Goal: Information Seeking & Learning: Learn about a topic

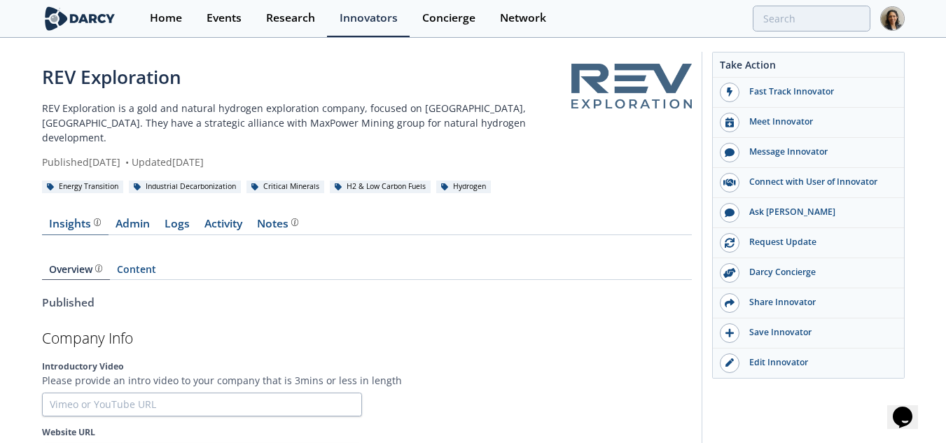
click at [68, 218] on div "Insights" at bounding box center [75, 223] width 52 height 11
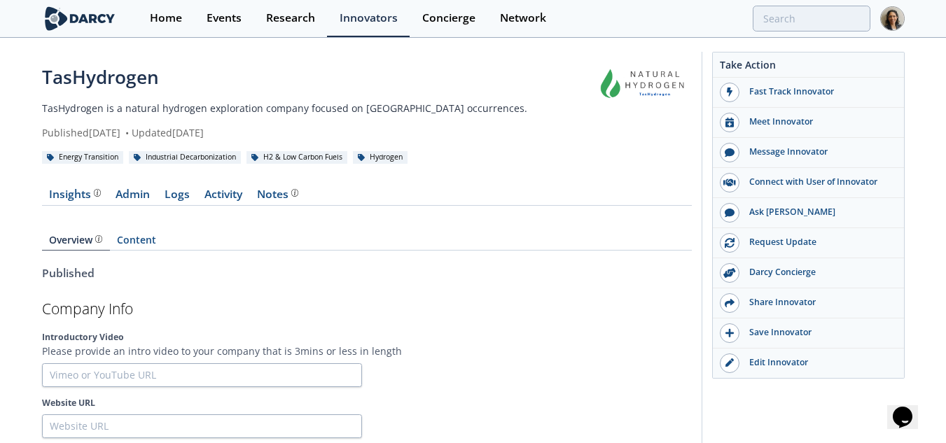
click at [81, 204] on link "Insights" at bounding box center [75, 197] width 67 height 17
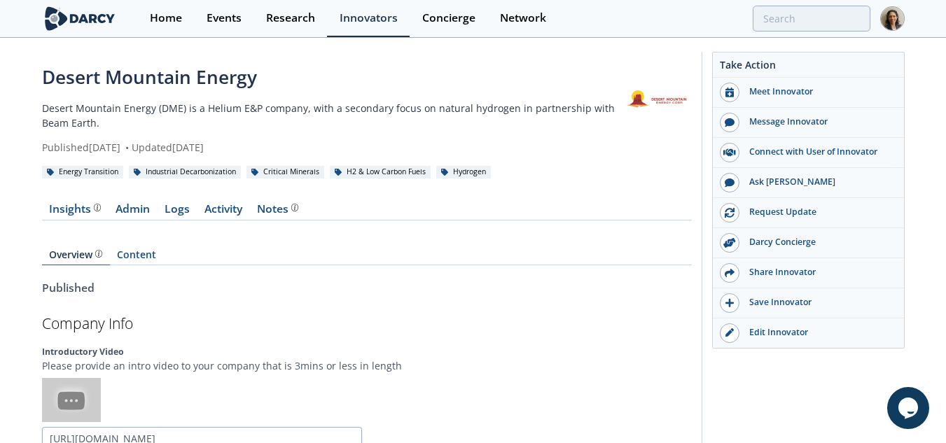
click at [83, 210] on div "Insights" at bounding box center [75, 209] width 52 height 11
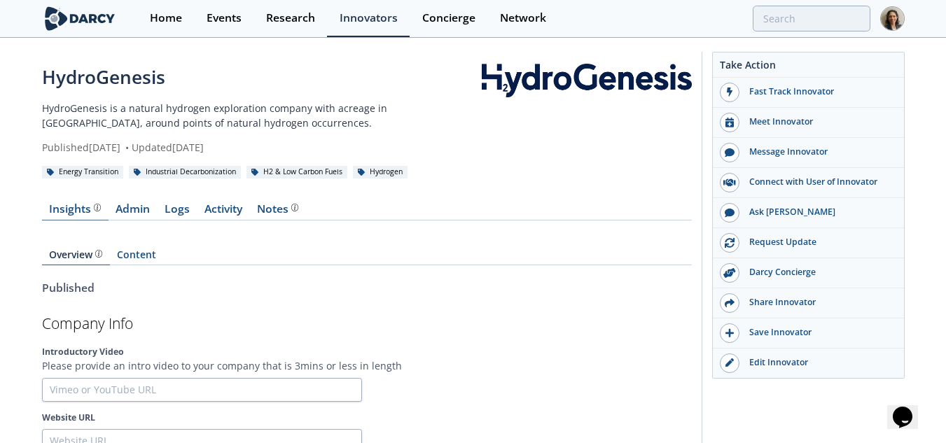
click at [79, 220] on link "Insights" at bounding box center [75, 212] width 67 height 17
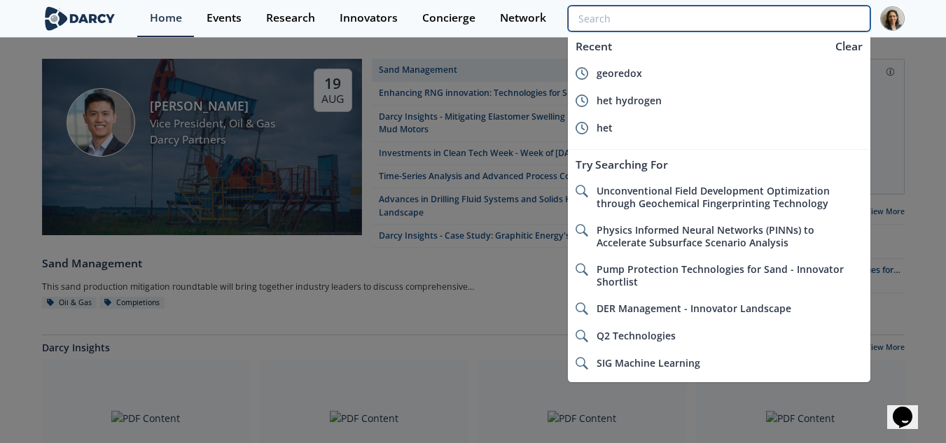
click at [800, 18] on input "search" at bounding box center [719, 19] width 302 height 26
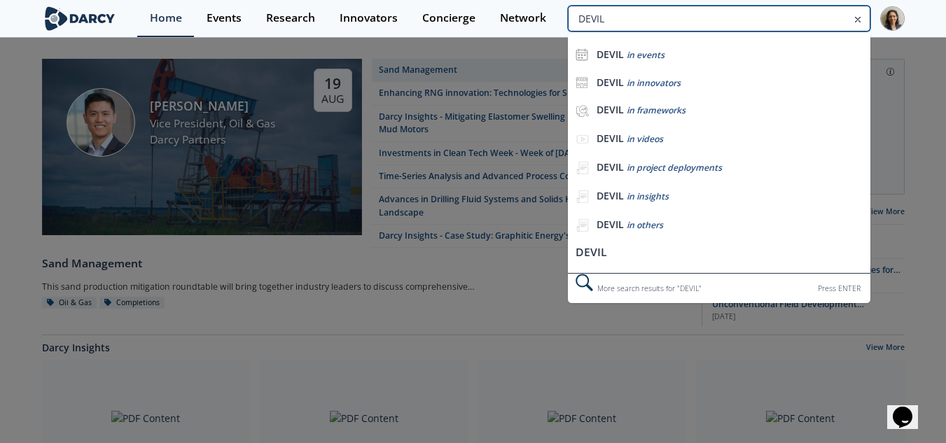
type input "DEVIL"
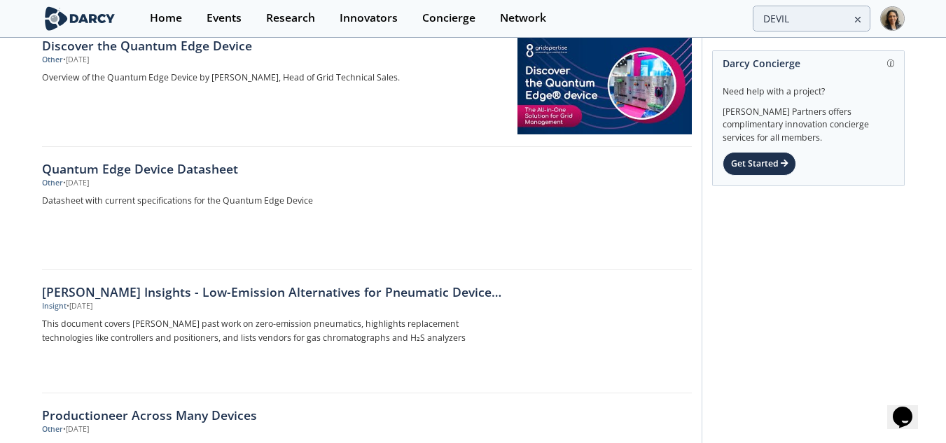
scroll to position [1813, 0]
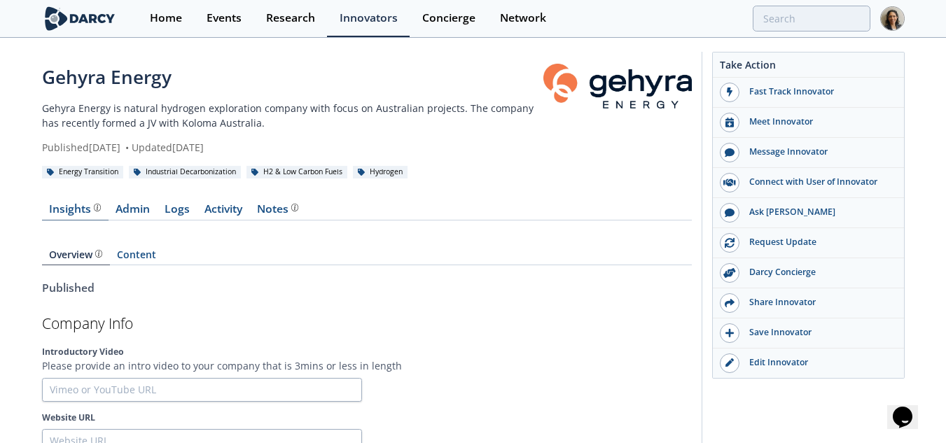
click at [68, 216] on link "Insights" at bounding box center [75, 212] width 67 height 17
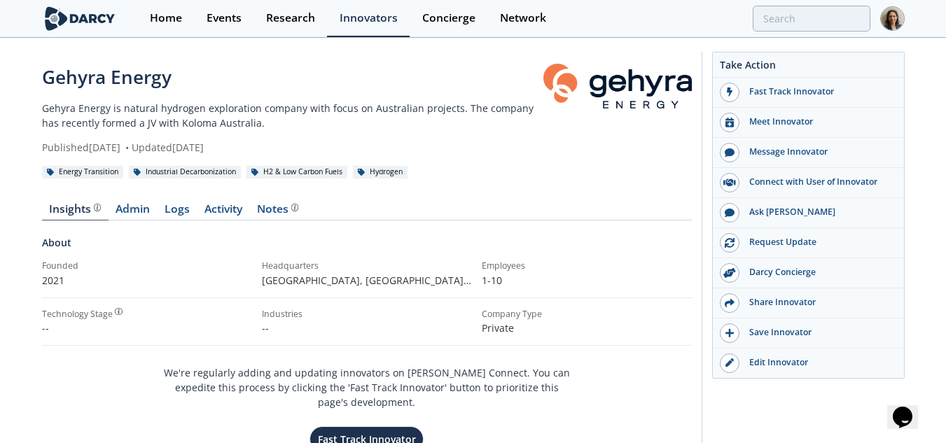
click at [277, 115] on p "Gehyra Energy is natural hydrogen exploration company with focus on Australian …" at bounding box center [292, 115] width 501 height 29
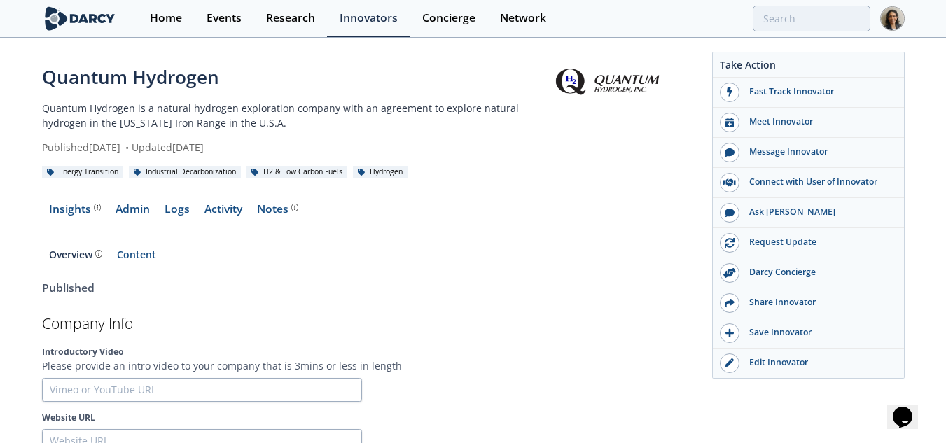
click at [50, 218] on link "Insights" at bounding box center [75, 212] width 67 height 17
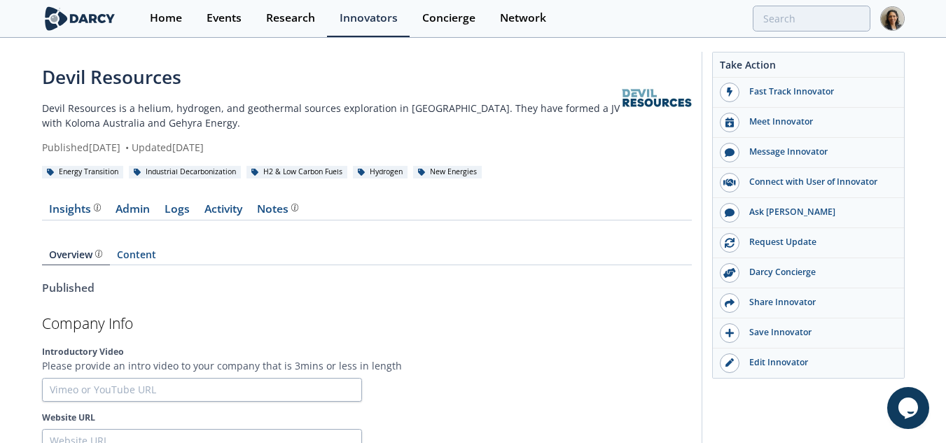
drag, startPoint x: 85, startPoint y: 203, endPoint x: 344, endPoint y: 137, distance: 267.4
click at [85, 204] on div "Insights" at bounding box center [75, 209] width 52 height 11
